Goal: Information Seeking & Learning: Learn about a topic

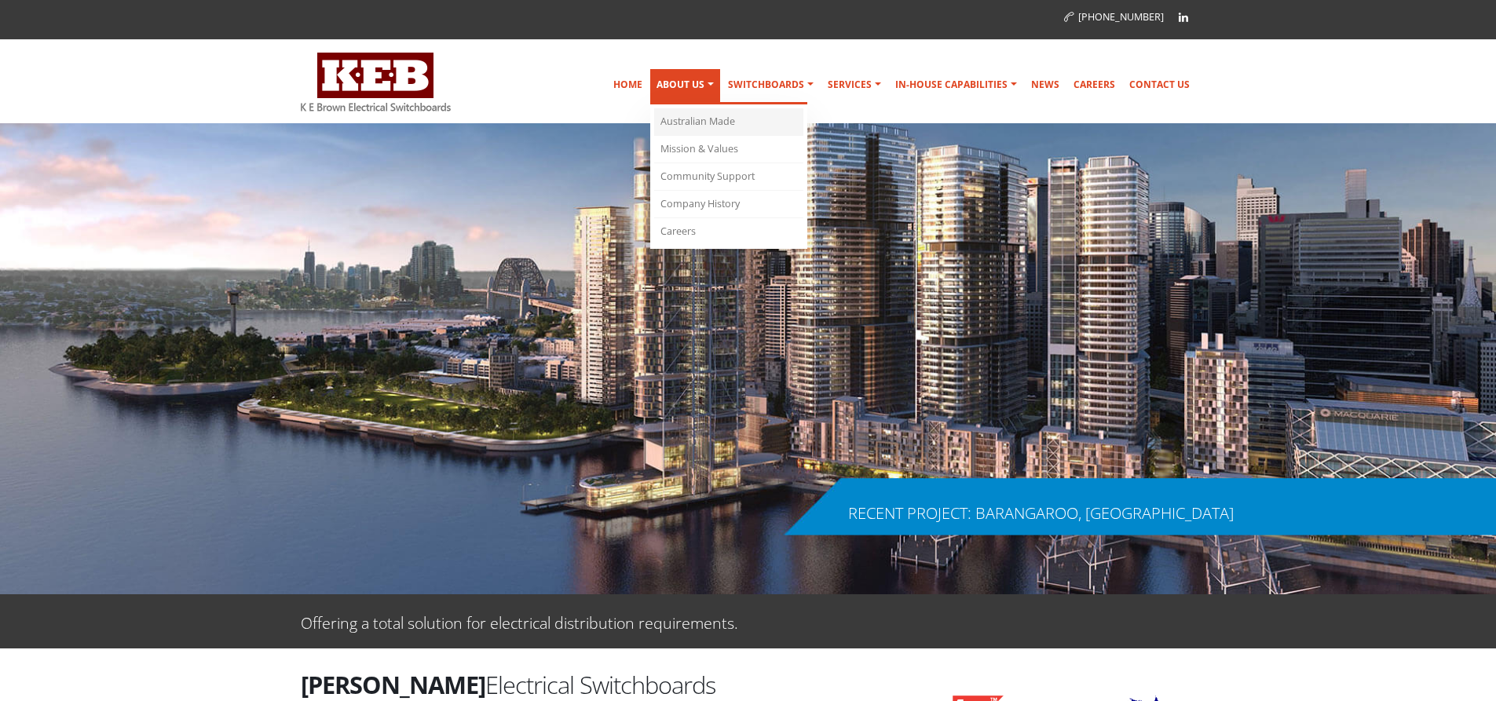
click at [710, 119] on link "Australian Made" at bounding box center [728, 121] width 149 height 27
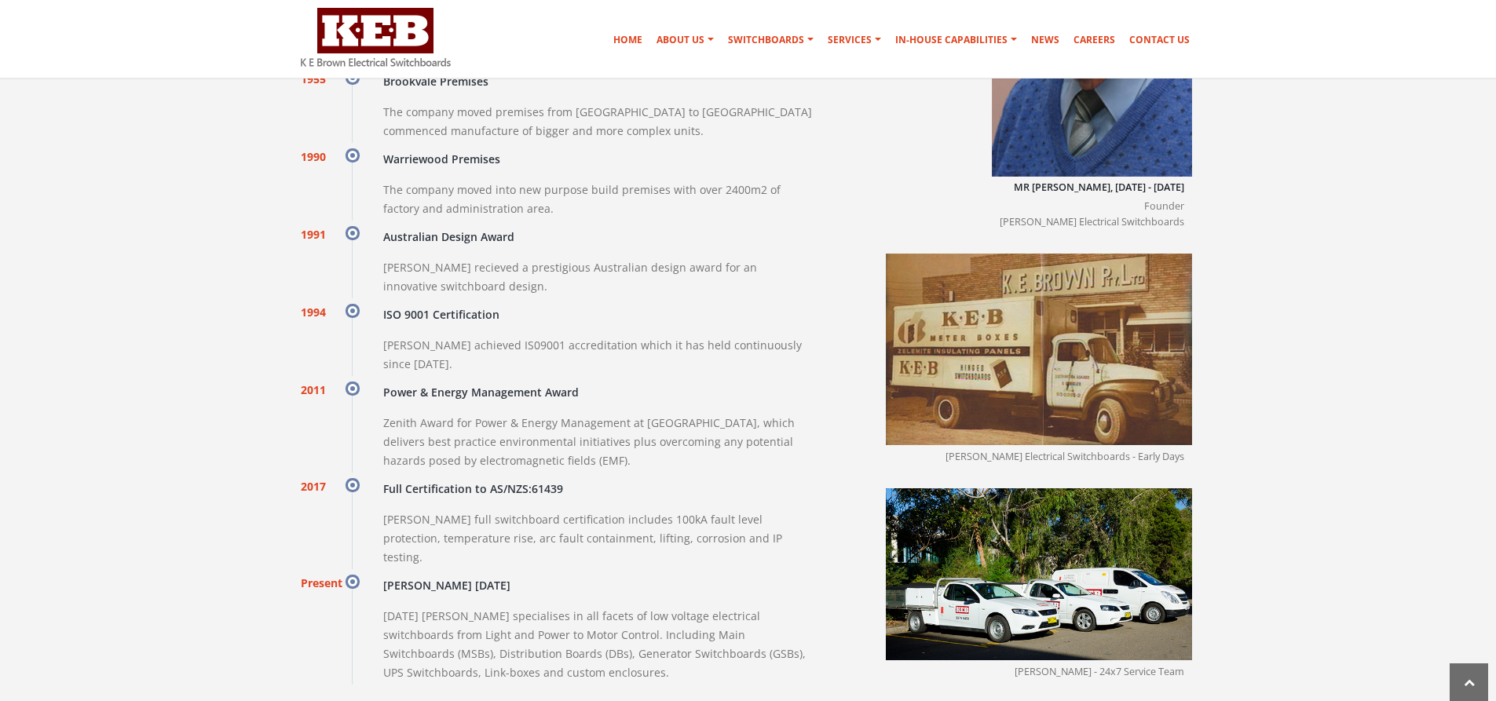
scroll to position [1727, 0]
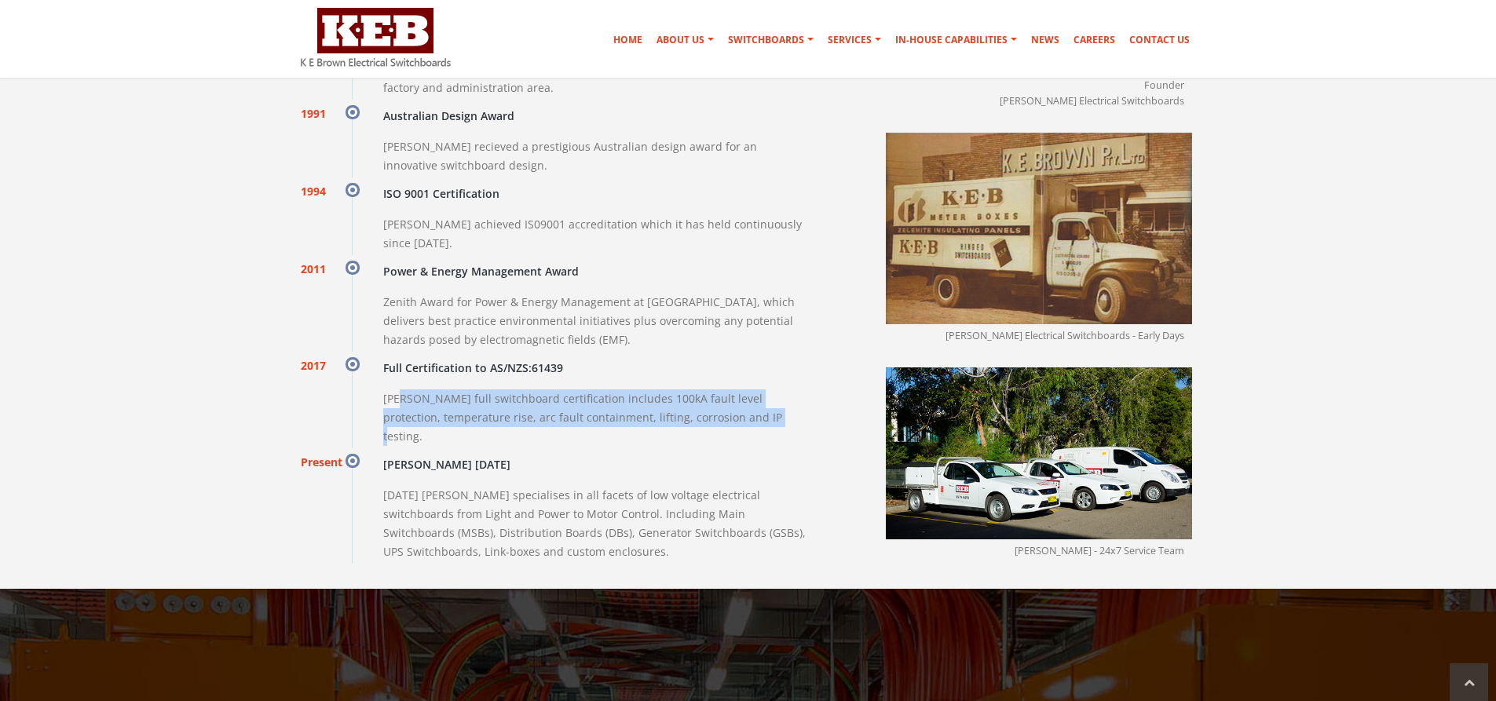
drag, startPoint x: 396, startPoint y: 384, endPoint x: 727, endPoint y: 391, distance: 331.4
click at [727, 391] on p "[PERSON_NAME] full switchboard certification includes 100kA fault level protect…" at bounding box center [598, 417] width 430 height 57
